Goal: Information Seeking & Learning: Check status

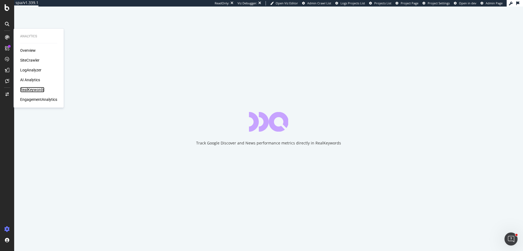
click at [29, 89] on div "RealKeywords" at bounding box center [32, 89] width 24 height 5
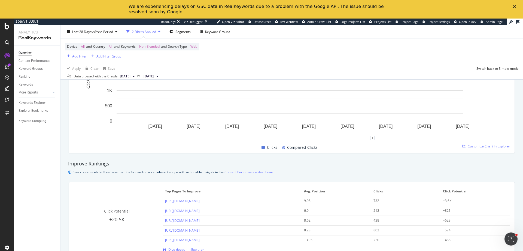
scroll to position [280, 0]
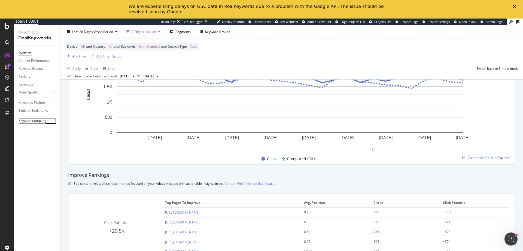
click at [39, 121] on div "Keyword Sampling" at bounding box center [33, 121] width 28 height 6
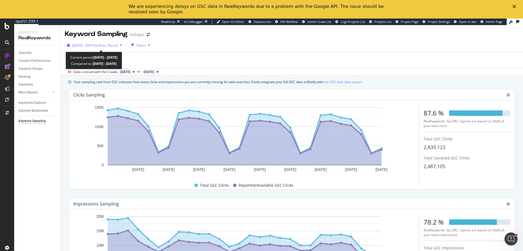
click at [94, 47] on span "[DATE] - [DATE]" at bounding box center [84, 45] width 24 height 5
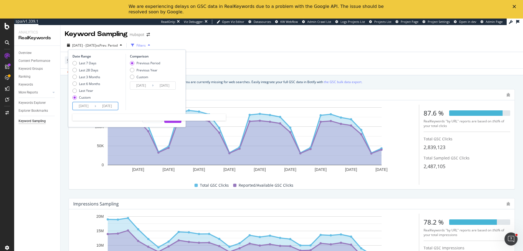
click at [109, 106] on input "[DATE]" at bounding box center [107, 106] width 22 height 8
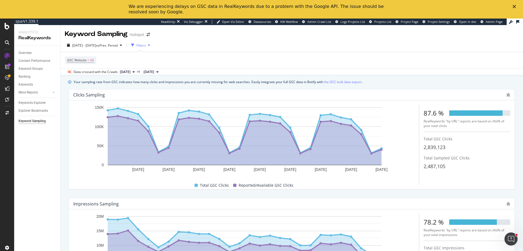
click at [215, 37] on div "Keyword Sampling Hubspot" at bounding box center [291, 32] width 462 height 14
